Goal: Task Accomplishment & Management: Manage account settings

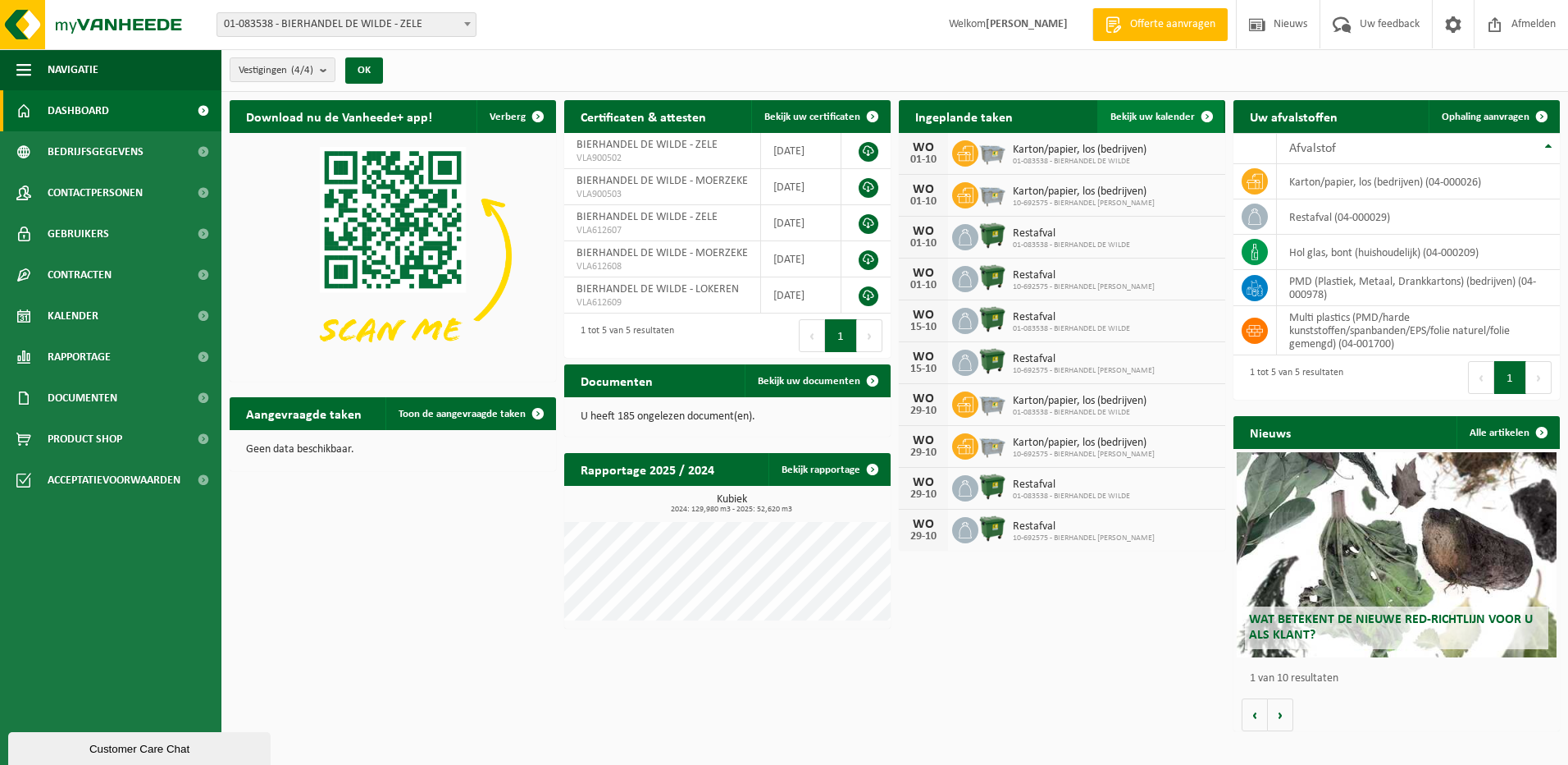
click at [1163, 112] on span "Bekijk uw kalender" at bounding box center [1152, 117] width 84 height 11
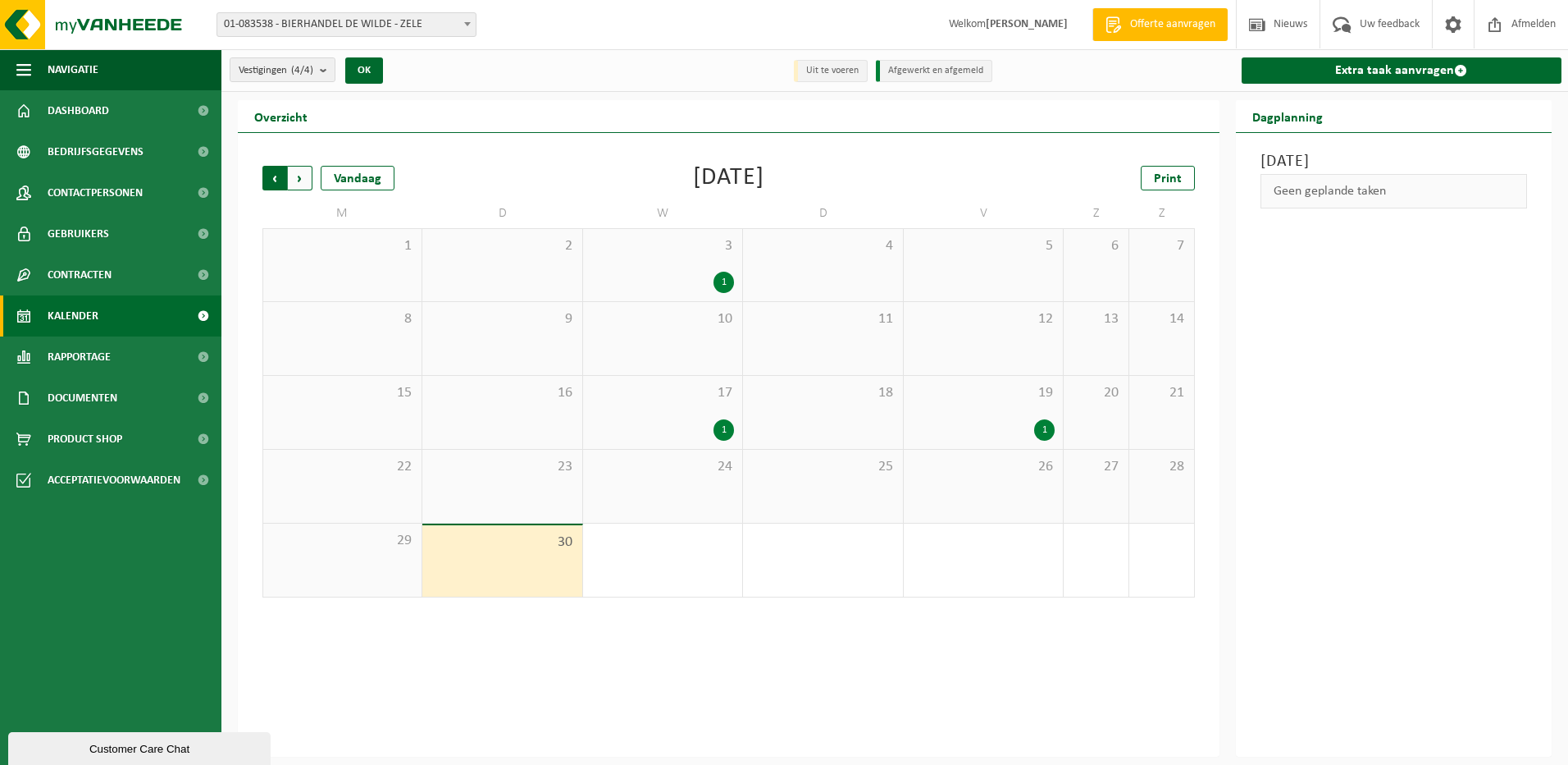
click at [307, 167] on span "Volgende" at bounding box center [299, 178] width 24 height 25
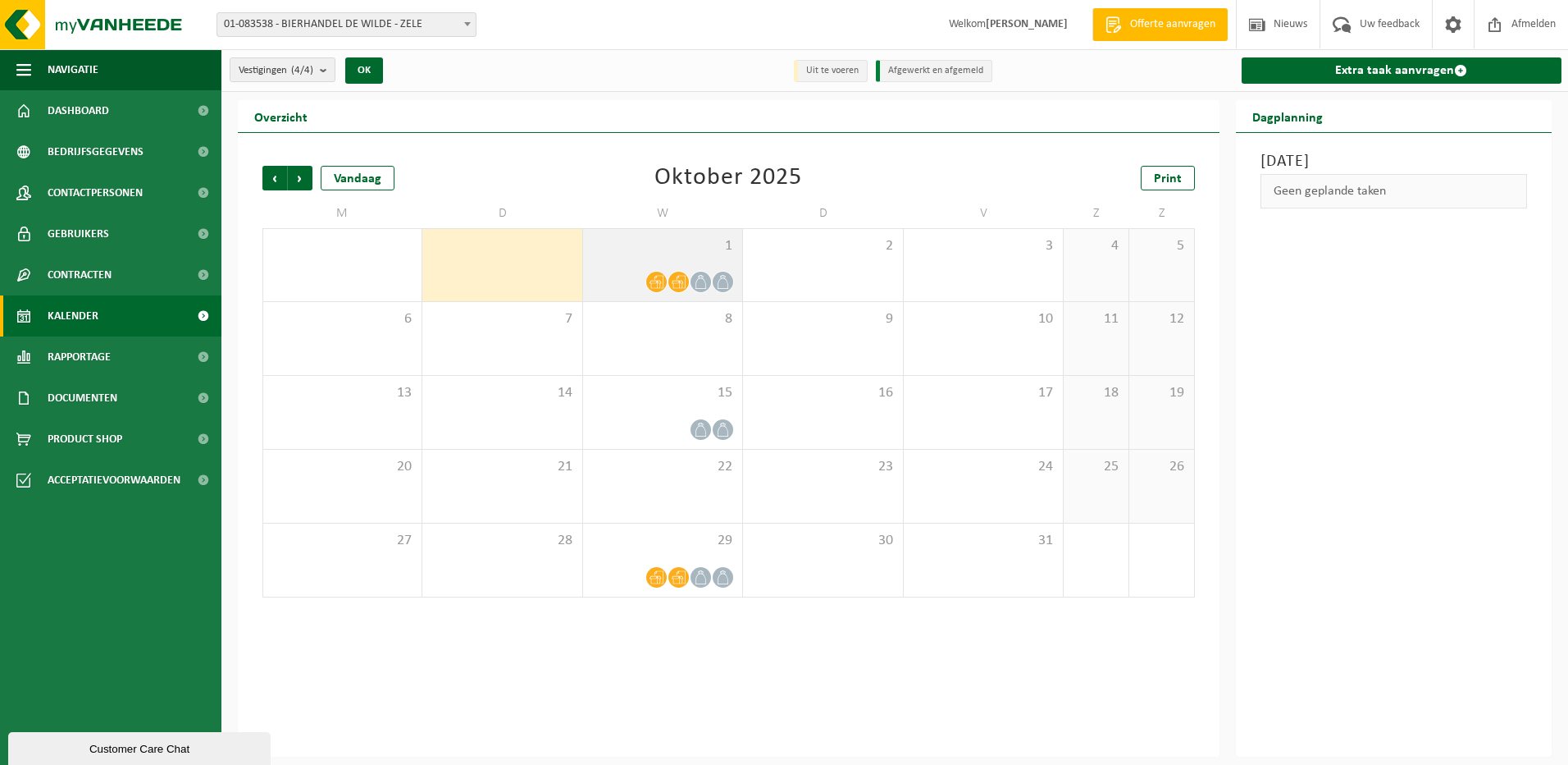
click at [659, 270] on div "1" at bounding box center [662, 265] width 159 height 73
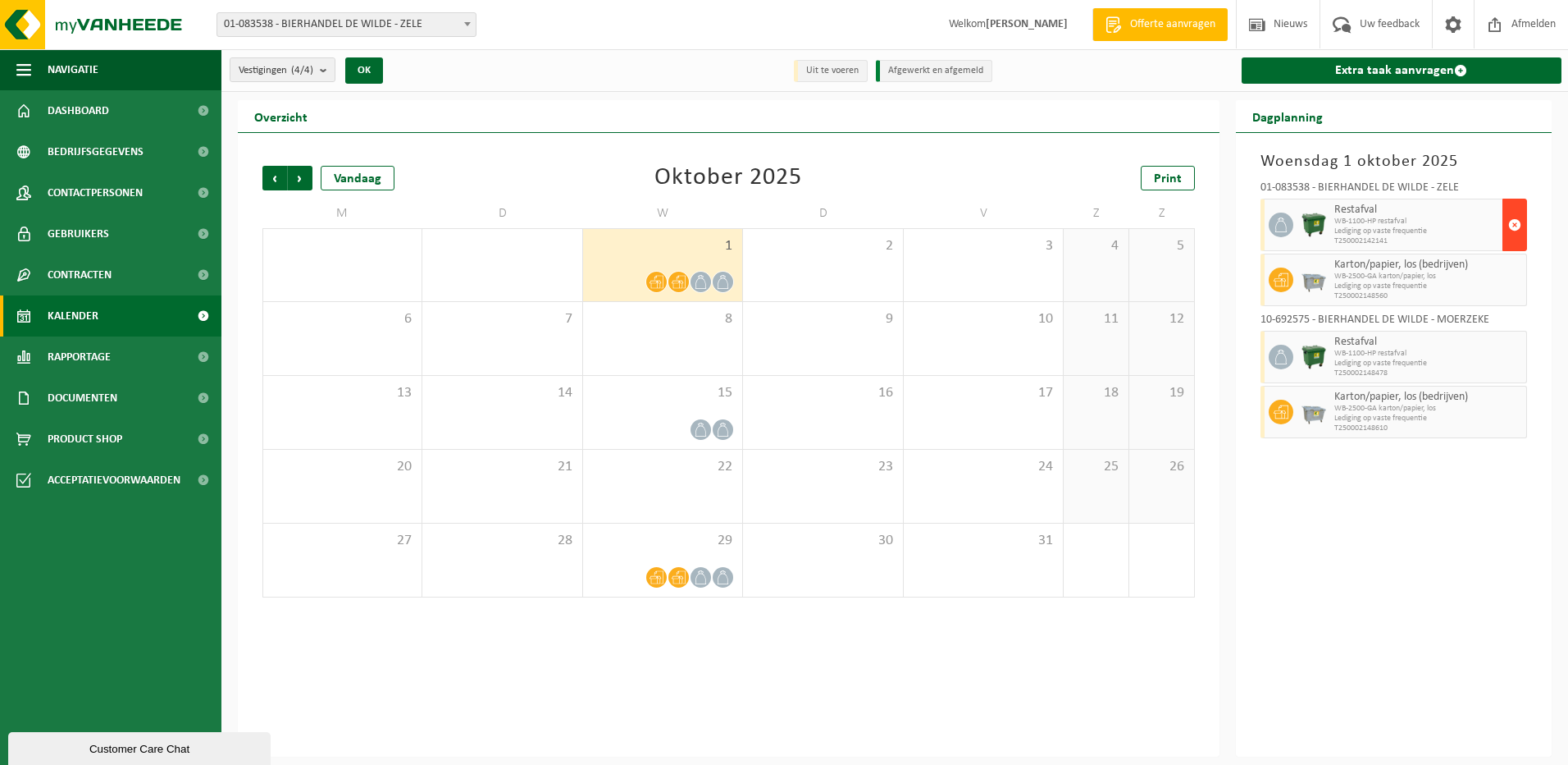
click at [1519, 223] on span "button" at bounding box center [1514, 225] width 13 height 33
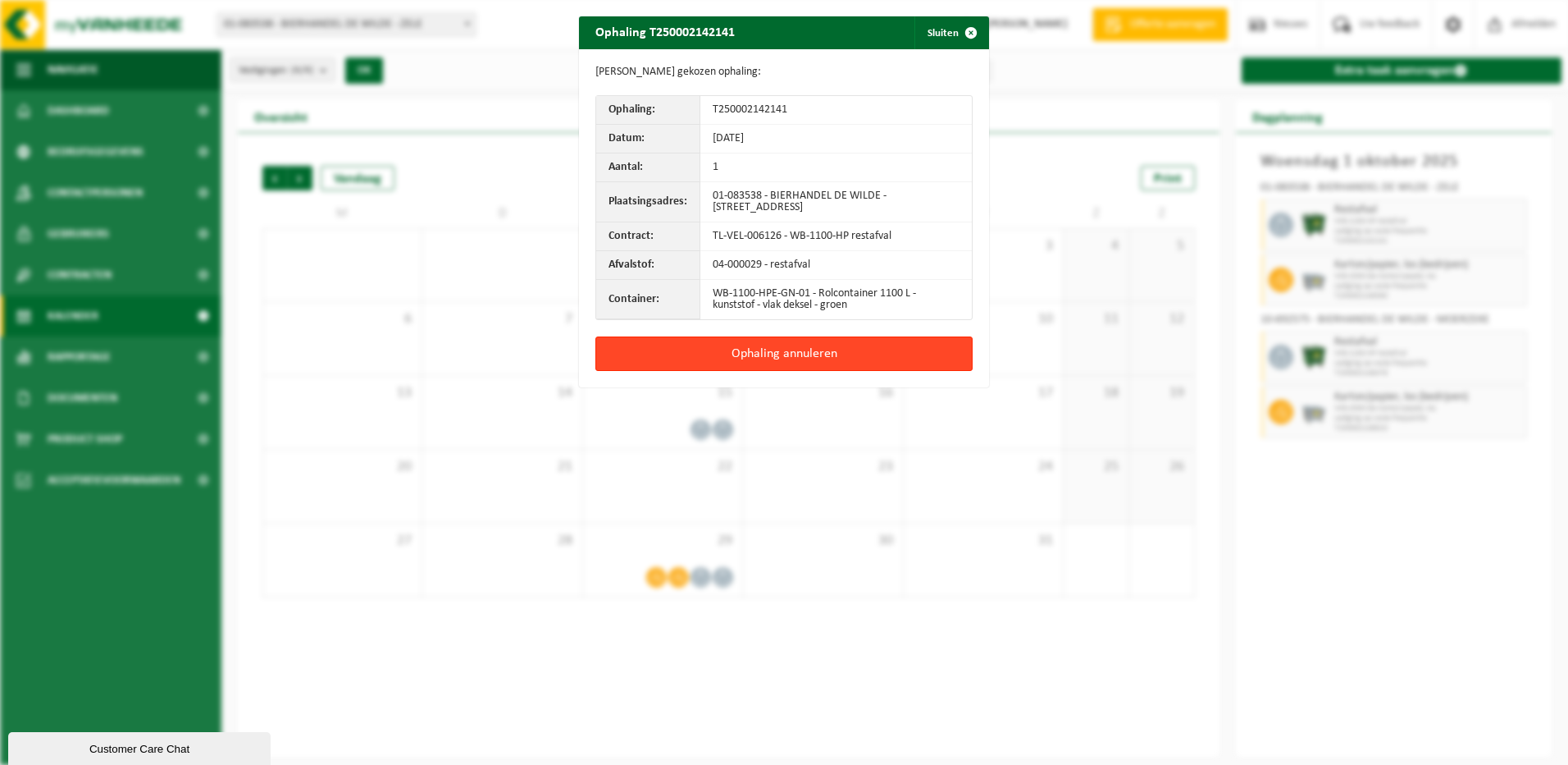
click at [785, 355] on button "Ophaling annuleren" at bounding box center [784, 354] width 377 height 34
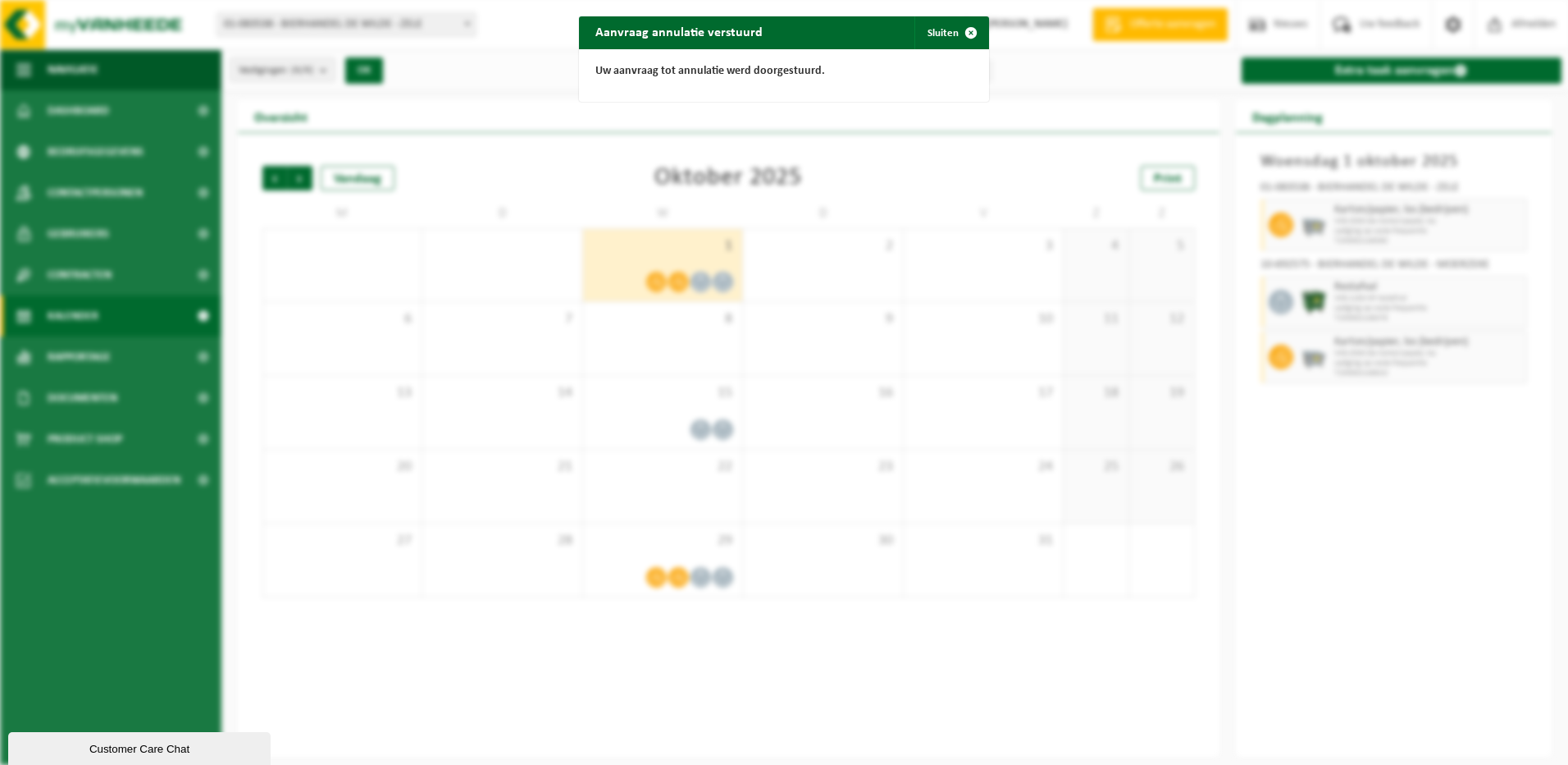
drag, startPoint x: 967, startPoint y: 30, endPoint x: 997, endPoint y: 46, distance: 34.0
click at [968, 31] on span "button" at bounding box center [970, 33] width 33 height 33
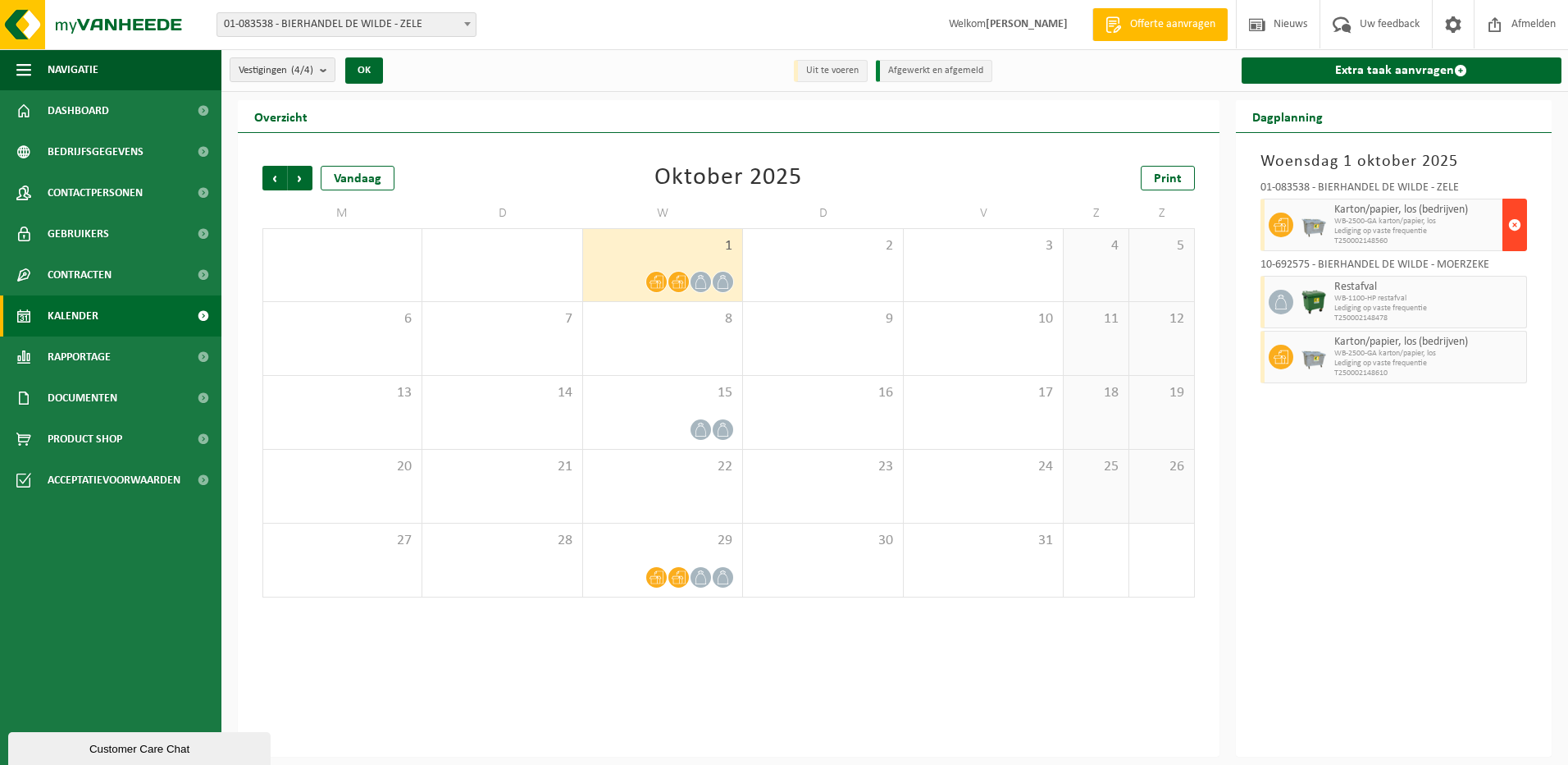
click at [1514, 223] on span "button" at bounding box center [1514, 225] width 13 height 33
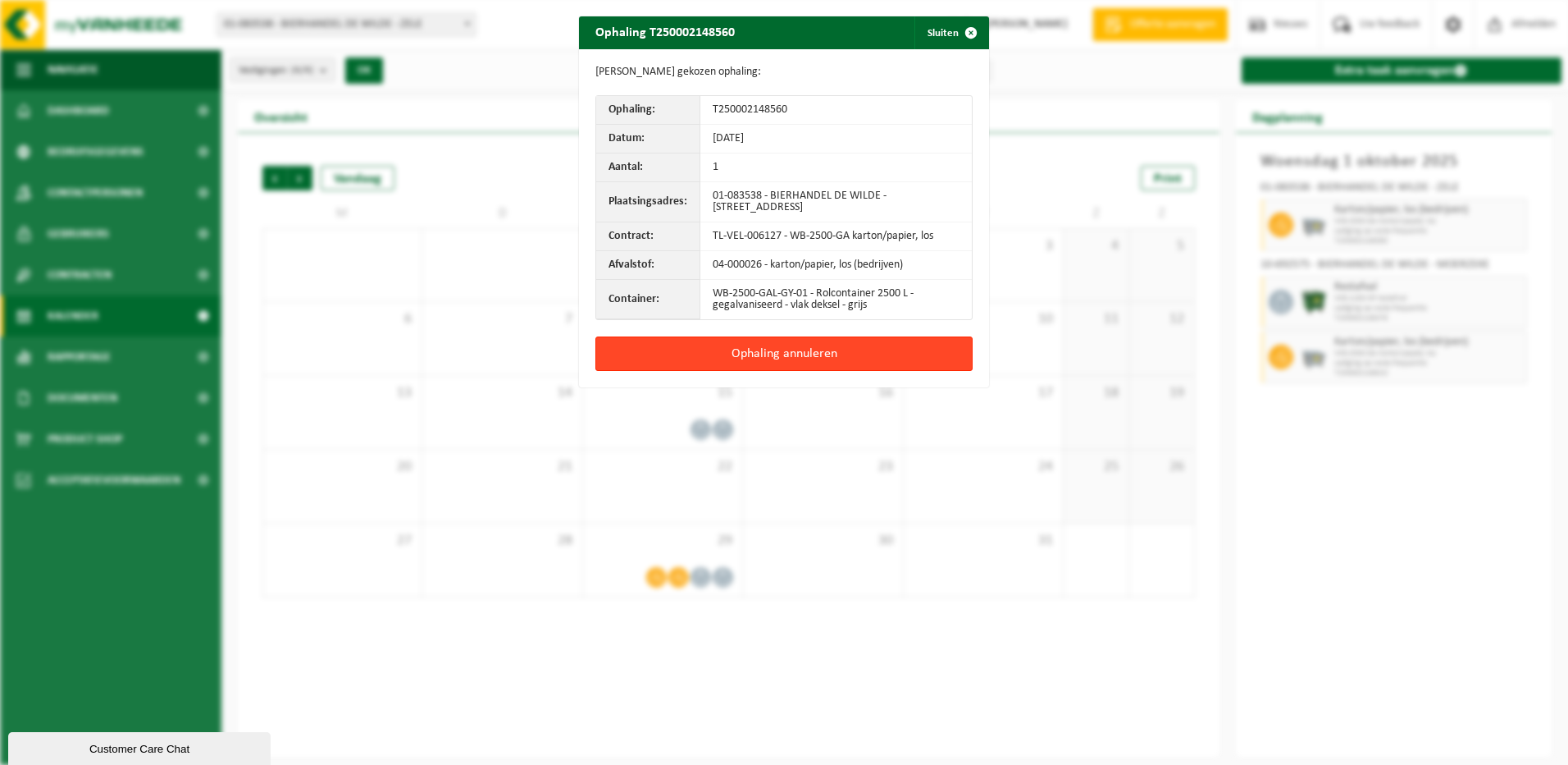
click at [739, 348] on button "Ophaling annuleren" at bounding box center [784, 354] width 377 height 34
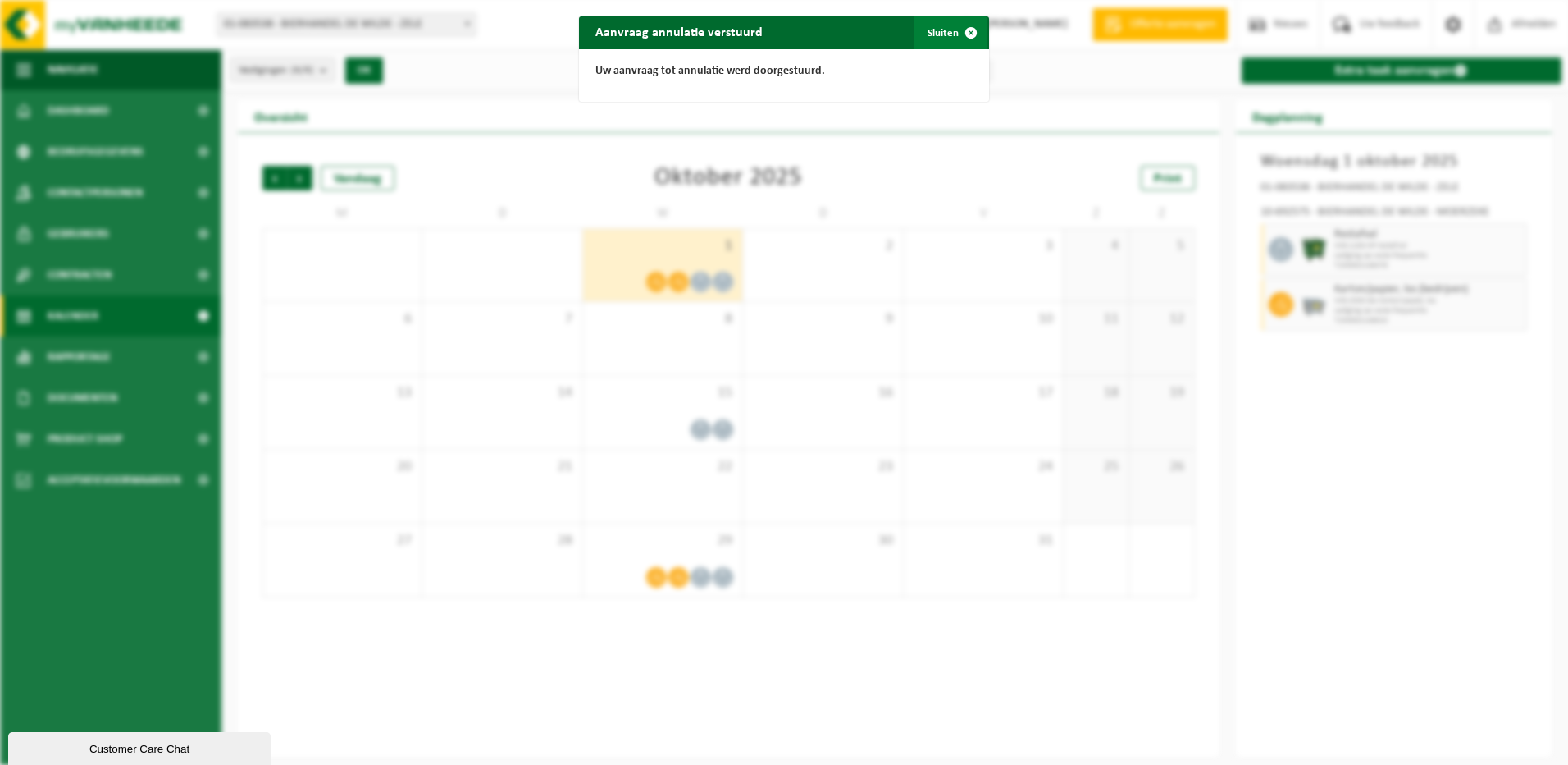
click at [960, 34] on span "button" at bounding box center [970, 33] width 33 height 33
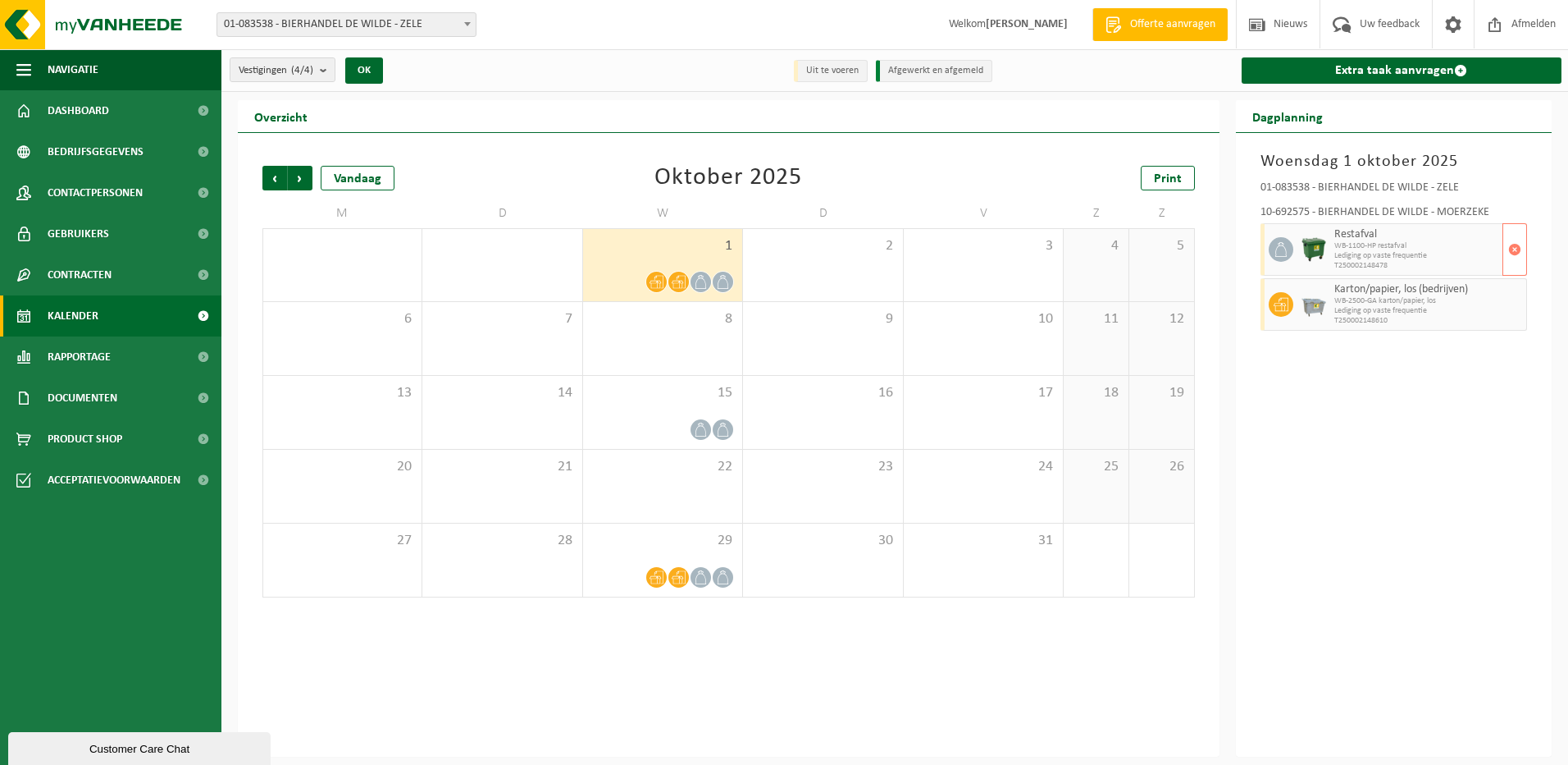
drag, startPoint x: 1425, startPoint y: 261, endPoint x: 1435, endPoint y: 257, distance: 10.8
click at [1425, 261] on span "T250002148478" at bounding box center [1417, 266] width 165 height 10
click at [1515, 245] on span "button" at bounding box center [1514, 250] width 13 height 33
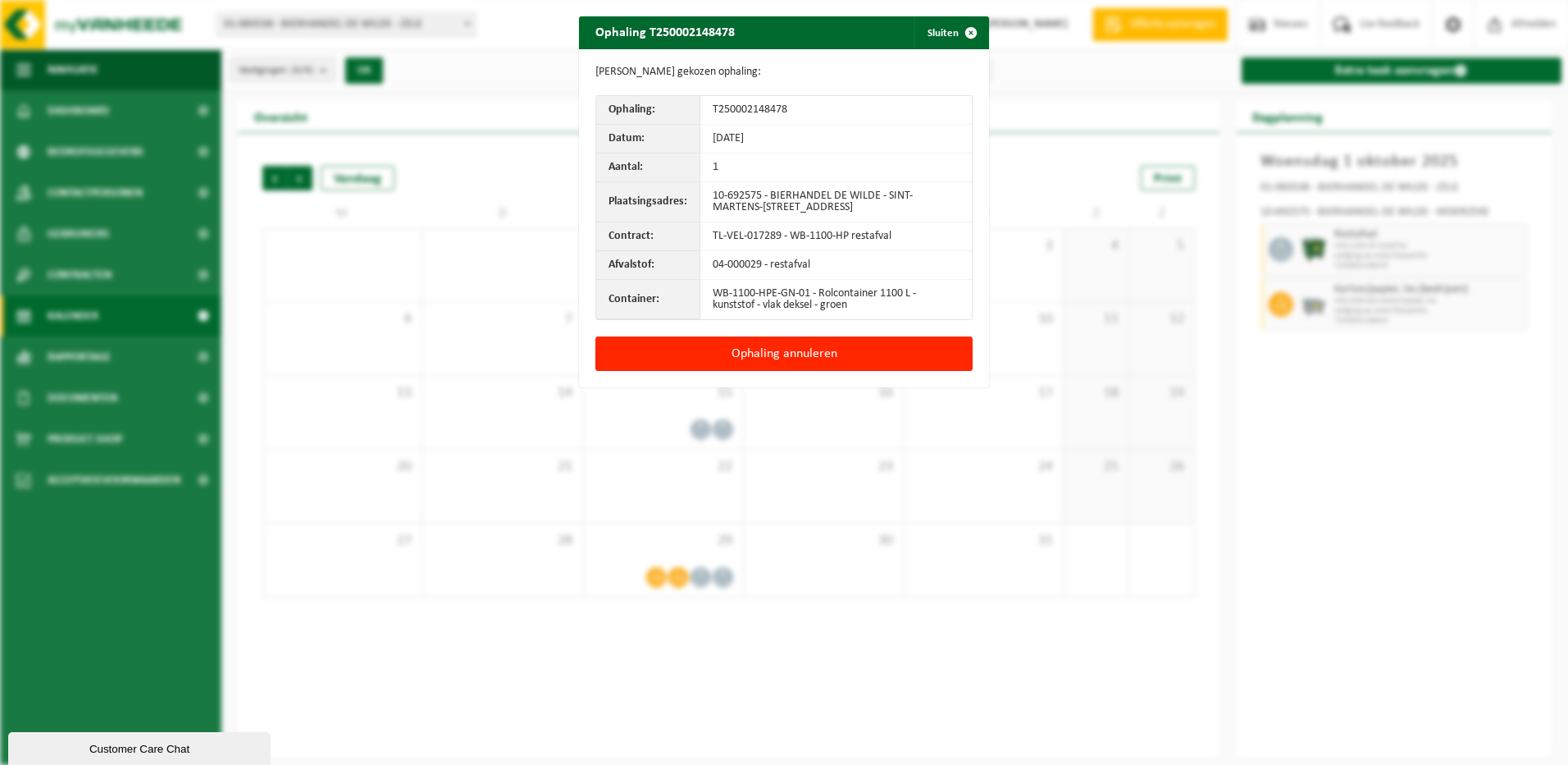
click at [817, 337] on div "Gegevens gekozen ophaling: Ophaling: T250002148478 Datum: 01-10-25 Aantal: 1 Pl…" at bounding box center [784, 192] width 410 height 287
drag, startPoint x: 818, startPoint y: 362, endPoint x: 950, endPoint y: 347, distance: 132.8
click at [823, 362] on button "Ophaling annuleren" at bounding box center [784, 354] width 377 height 34
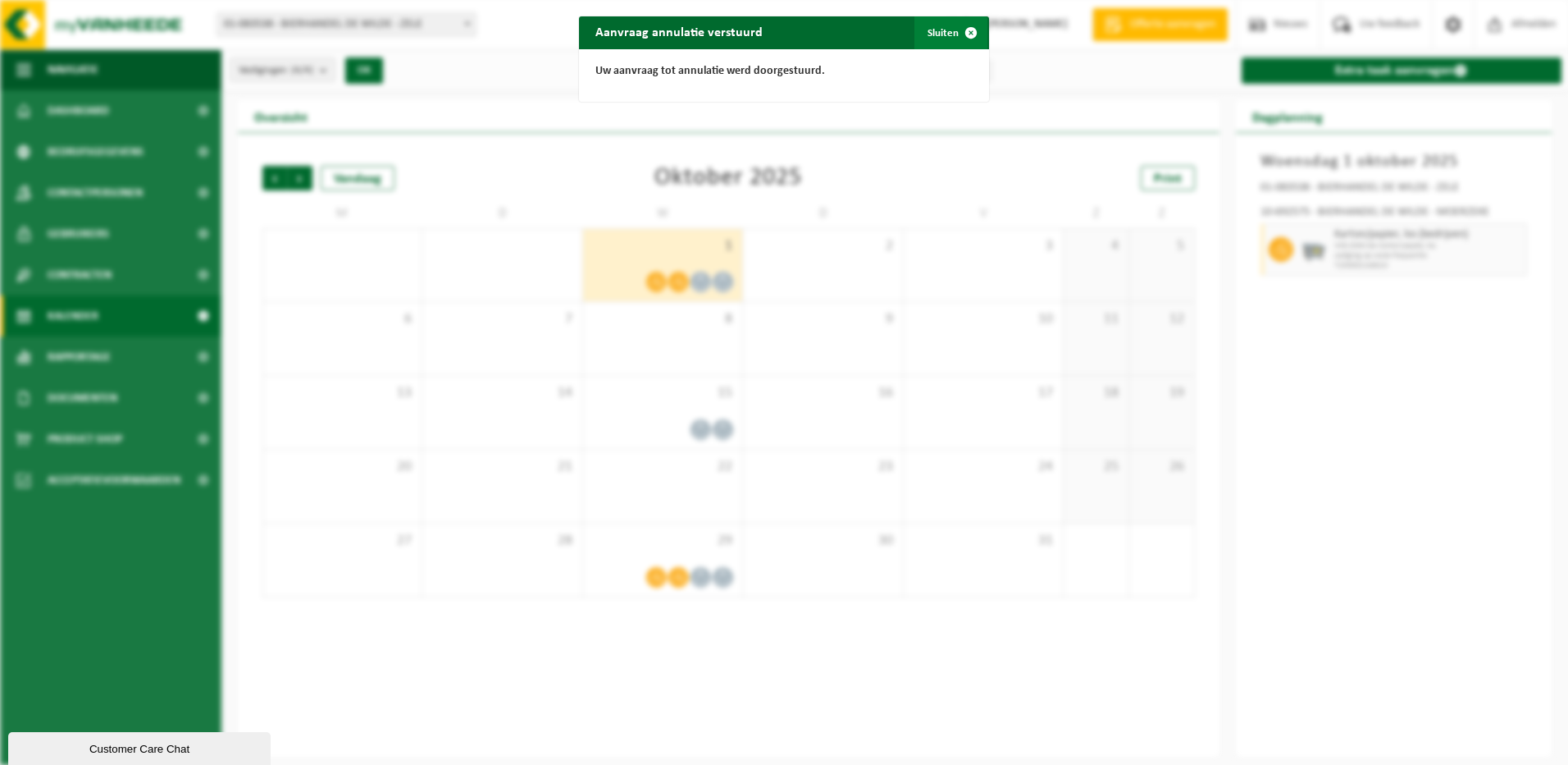
click at [969, 33] on span "button" at bounding box center [970, 33] width 33 height 33
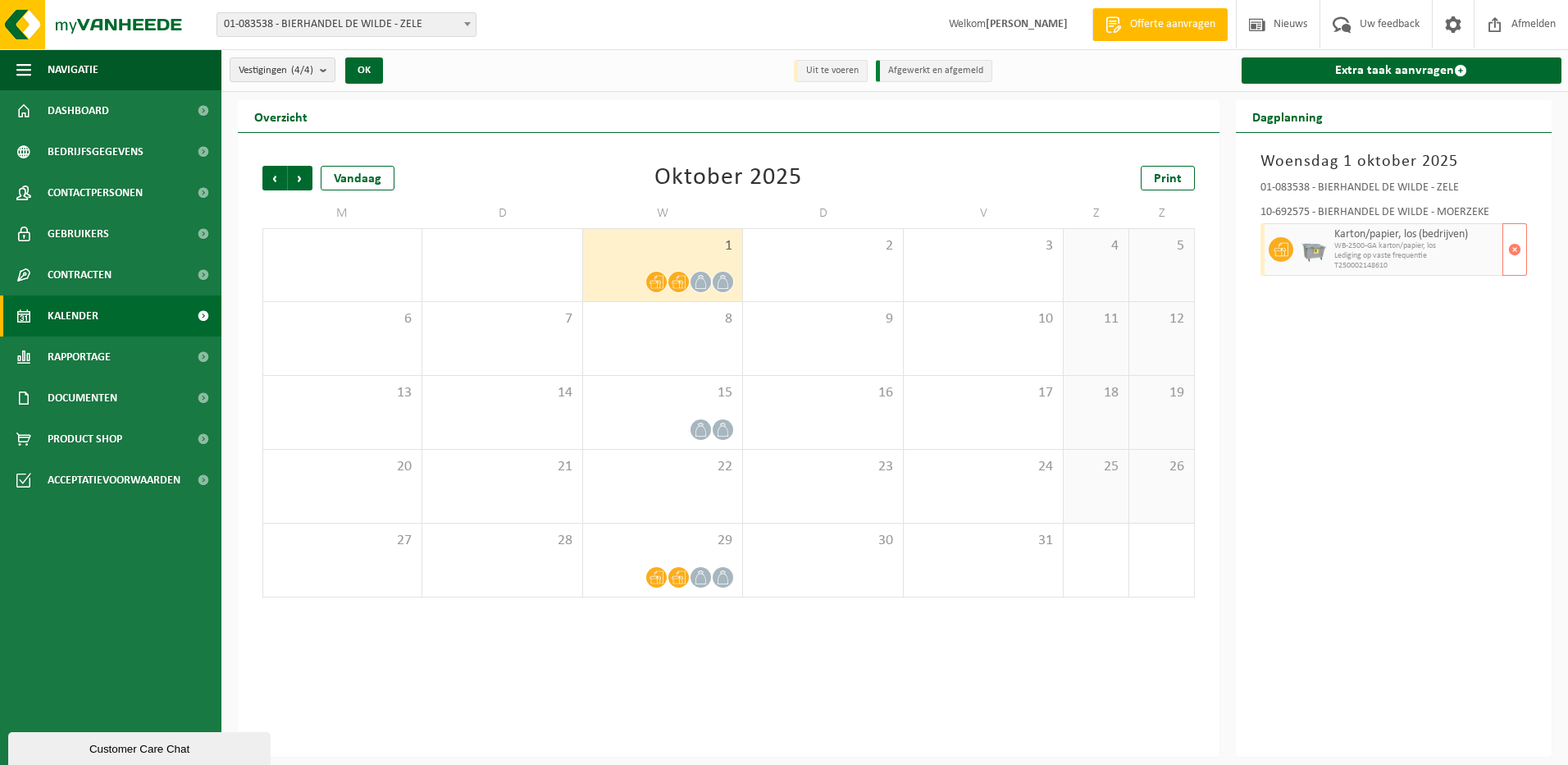
drag, startPoint x: 1326, startPoint y: 229, endPoint x: 1337, endPoint y: 229, distance: 11.0
click at [1329, 229] on div at bounding box center [1313, 250] width 33 height 53
click at [1510, 245] on span "button" at bounding box center [1514, 250] width 13 height 33
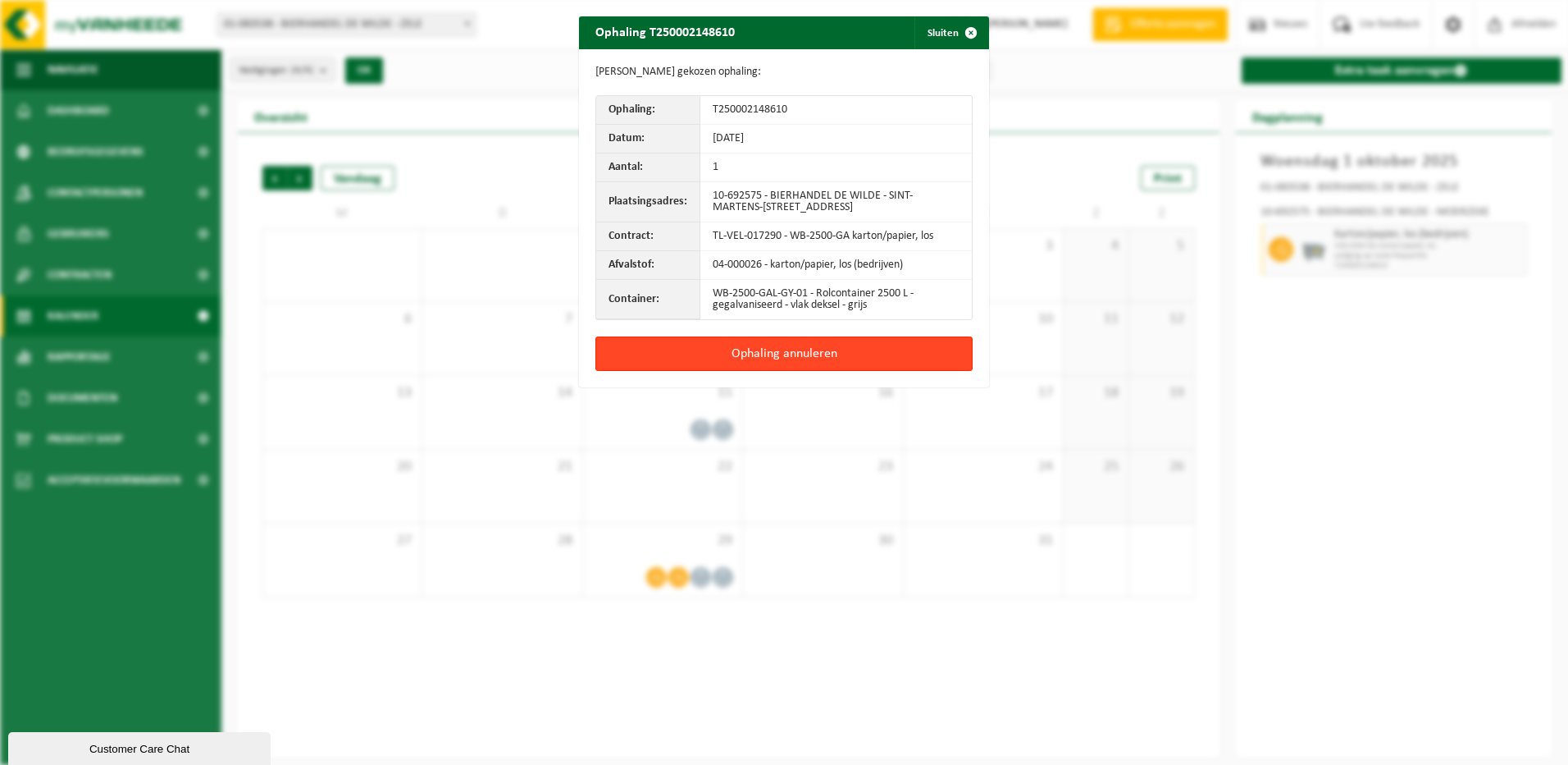
drag, startPoint x: 824, startPoint y: 355, endPoint x: 814, endPoint y: 350, distance: 11.2
click at [823, 355] on button "Ophaling annuleren" at bounding box center [784, 354] width 377 height 34
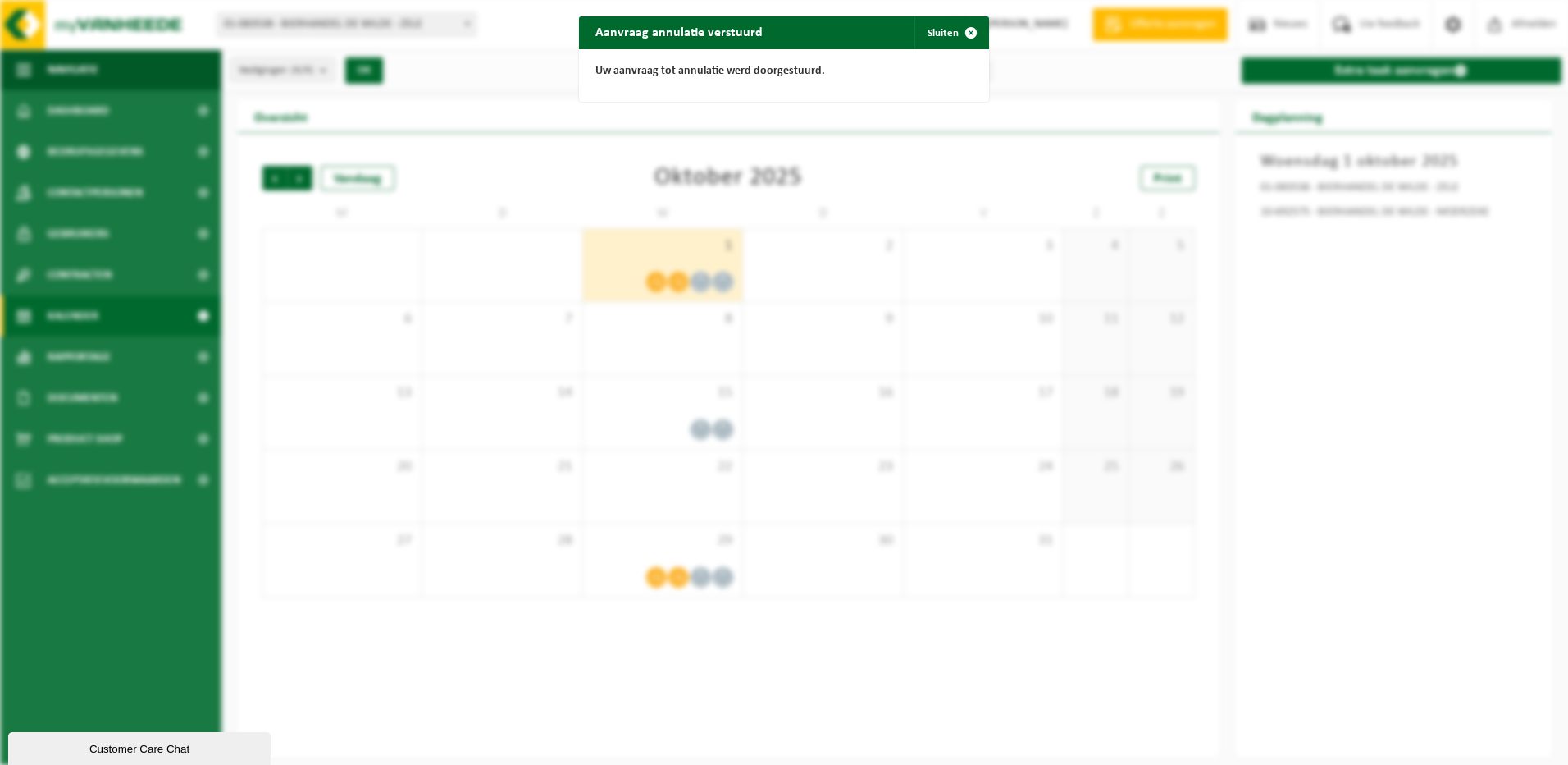
drag, startPoint x: 970, startPoint y: 32, endPoint x: 878, endPoint y: 74, distance: 101.1
click at [963, 36] on span "button" at bounding box center [970, 33] width 33 height 33
